Goal: Information Seeking & Learning: Learn about a topic

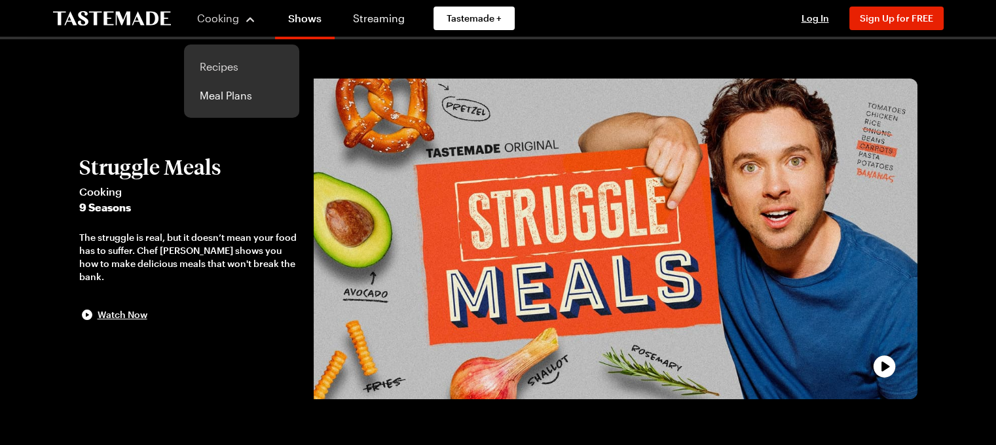
click at [220, 65] on link "Recipes" at bounding box center [242, 66] width 100 height 29
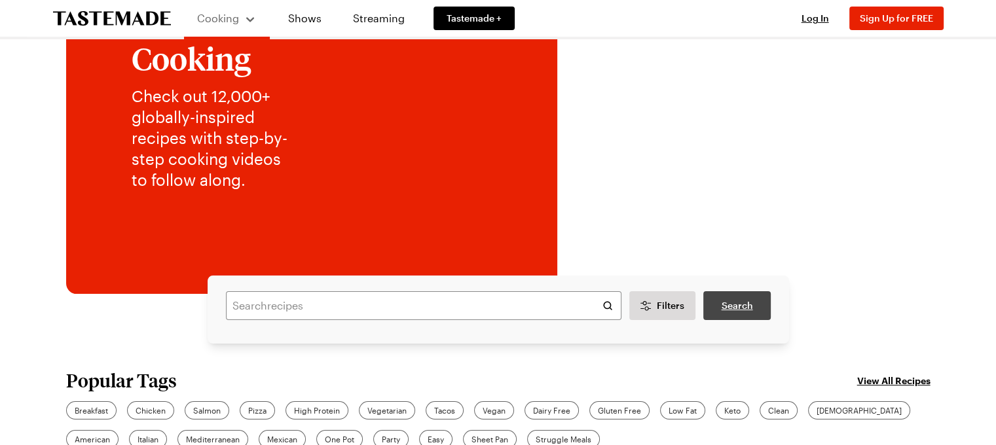
scroll to position [131, 0]
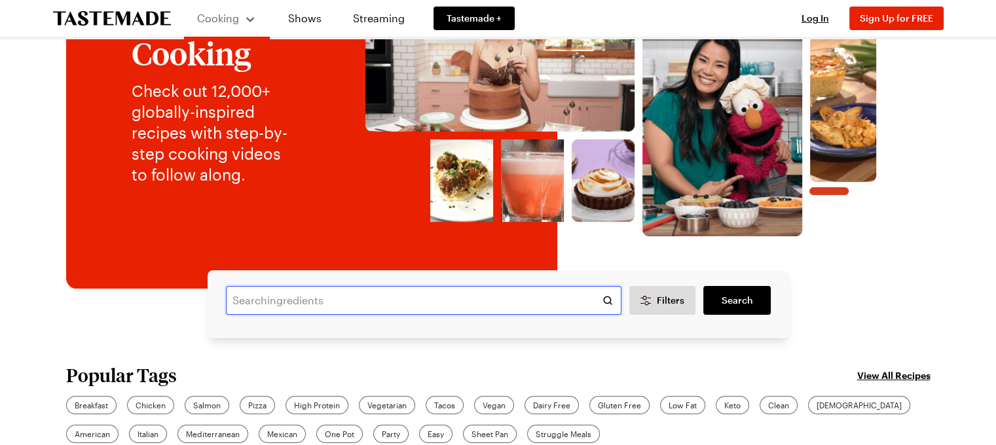
click at [341, 307] on input "text" at bounding box center [424, 300] width 396 height 29
type input "pasta puttenesca"
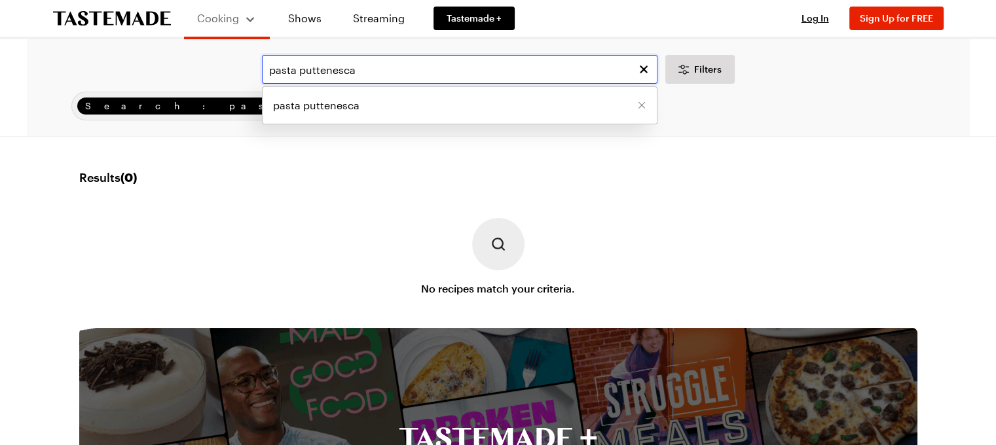
drag, startPoint x: 385, startPoint y: 69, endPoint x: 299, endPoint y: 81, distance: 87.3
click at [299, 81] on input "pasta puttenesca" at bounding box center [460, 69] width 396 height 29
click at [309, 67] on input "pasta puttenesca" at bounding box center [460, 69] width 396 height 29
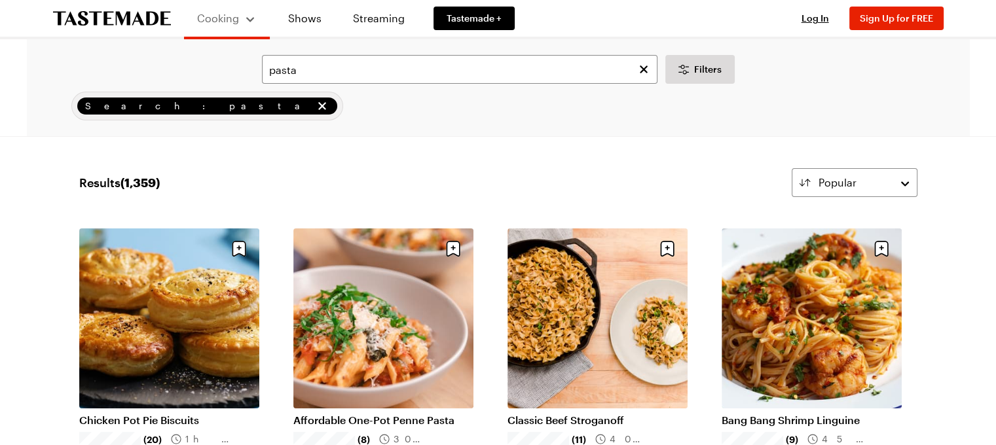
click at [300, 76] on input "pasta" at bounding box center [460, 69] width 396 height 29
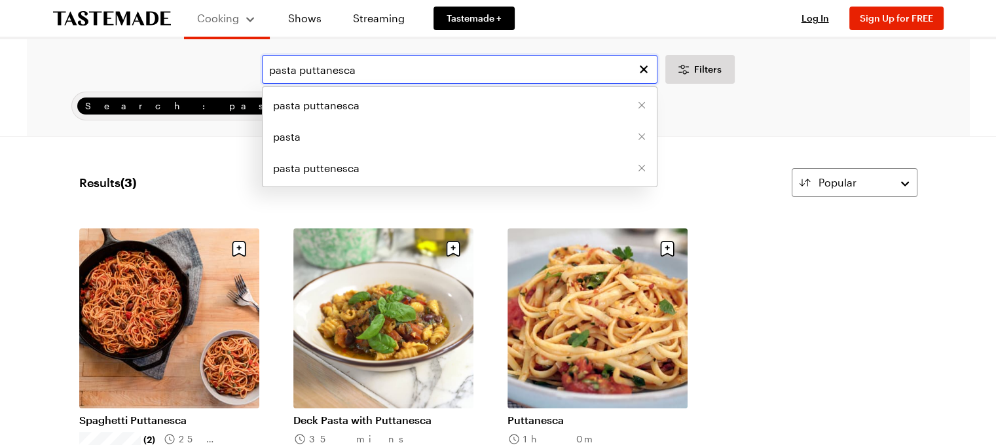
type input "pasta puttanesca"
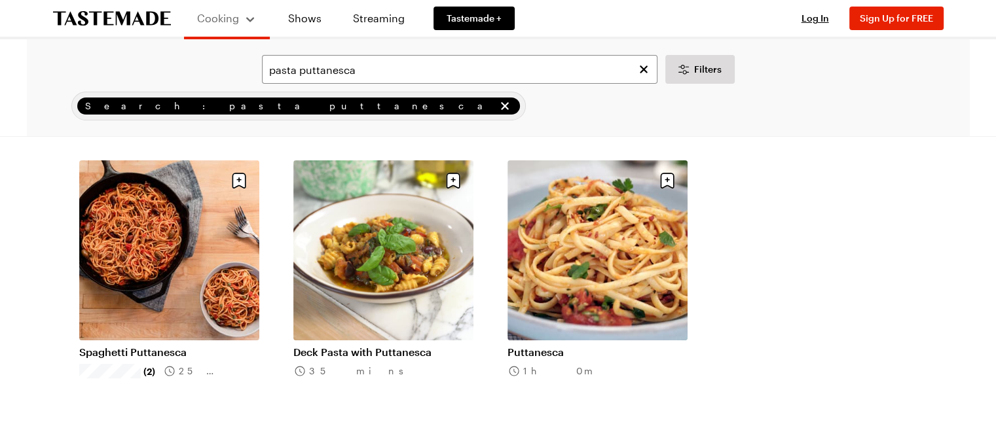
scroll to position [65, 0]
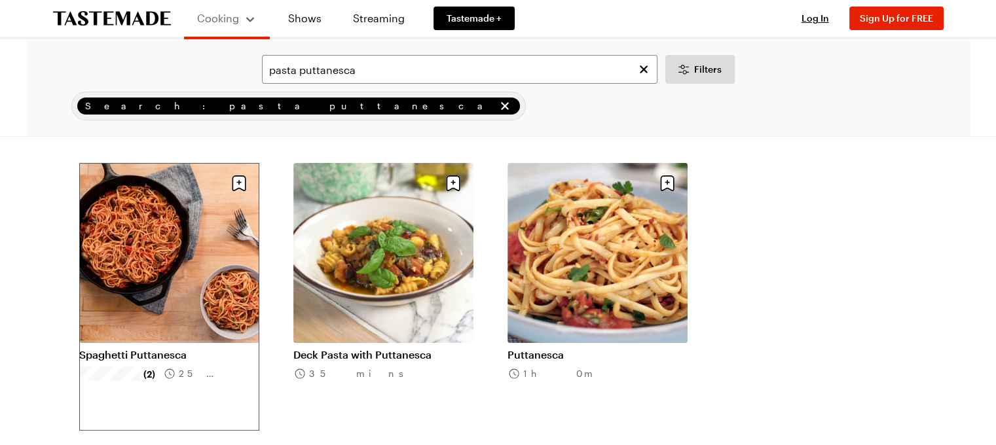
click at [121, 348] on link "Spaghetti Puttanesca" at bounding box center [169, 354] width 180 height 13
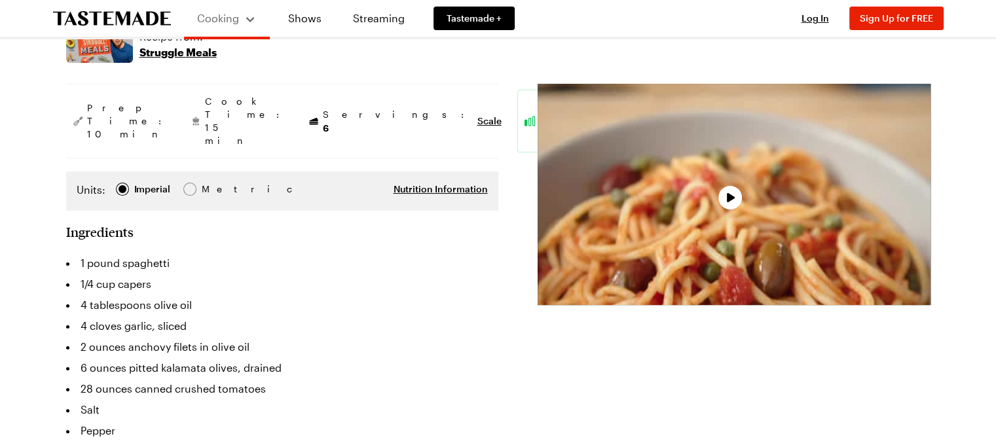
scroll to position [262, 0]
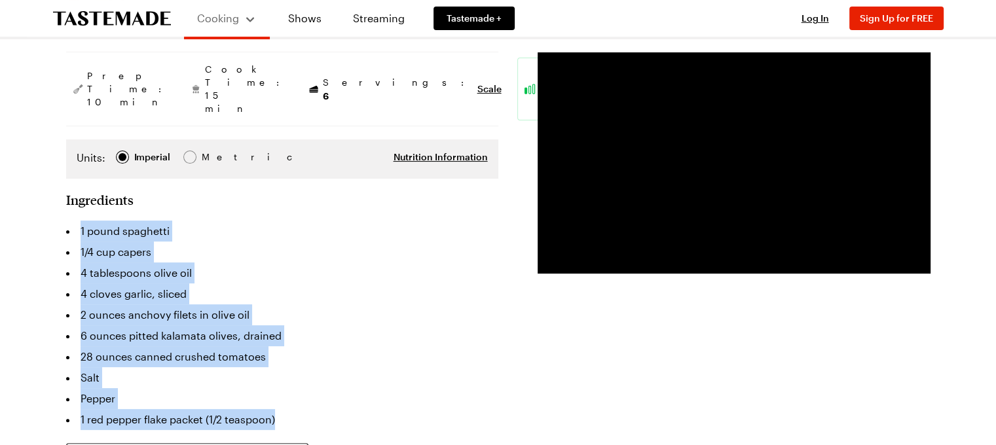
drag, startPoint x: 278, startPoint y: 379, endPoint x: 79, endPoint y: 179, distance: 282.0
click at [79, 192] on section "Ingredients 1 pound spaghetti 1/4 cup capers 4 tablespoons olive oil 4 cloves g…" at bounding box center [282, 366] width 432 height 348
copy ul "1 pound spaghetti 1/4 cup capers 4 tablespoons olive oil 4 cloves garlic, slice…"
